Goal: Browse casually: Explore the website without a specific task or goal

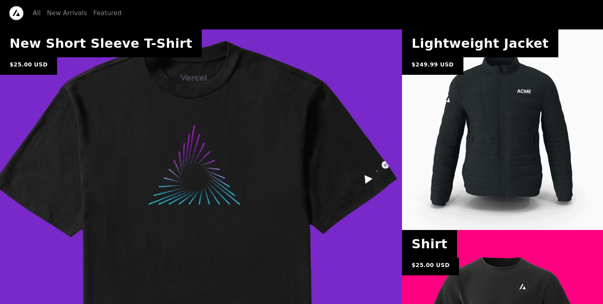
click at [14, 14] on icon "Logo" at bounding box center [17, 13] width 8 height 6
click at [40, 14] on nav "All New Arrivals Featured" at bounding box center [77, 13] width 89 height 10
click at [37, 14] on link "All" at bounding box center [37, 13] width 8 height 10
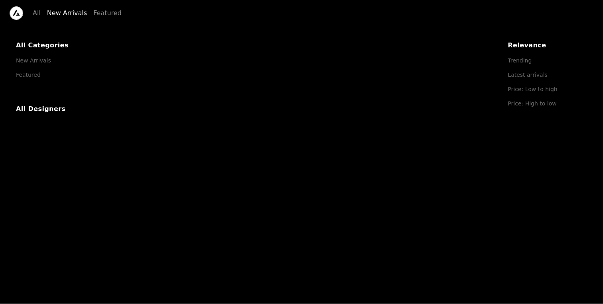
click at [53, 14] on link "New Arrivals" at bounding box center [67, 13] width 40 height 10
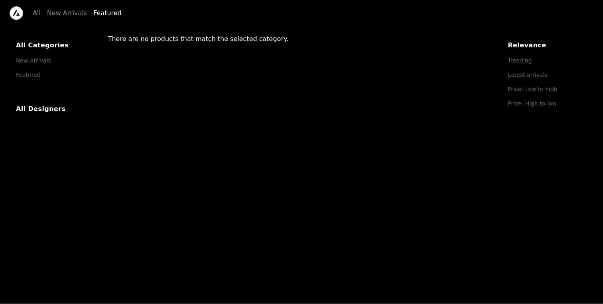
click at [95, 13] on link "Featured" at bounding box center [107, 13] width 28 height 10
click at [18, 13] on icon "Logo" at bounding box center [17, 13] width 8 height 6
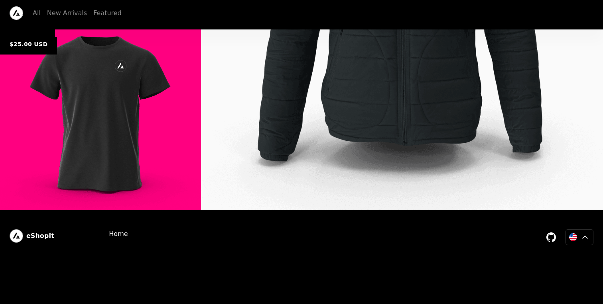
scroll to position [959, 0]
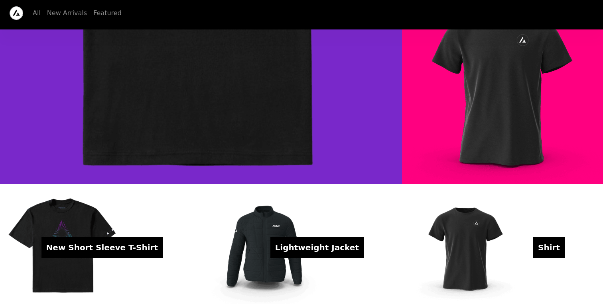
scroll to position [0, 0]
